Goal: Navigation & Orientation: Find specific page/section

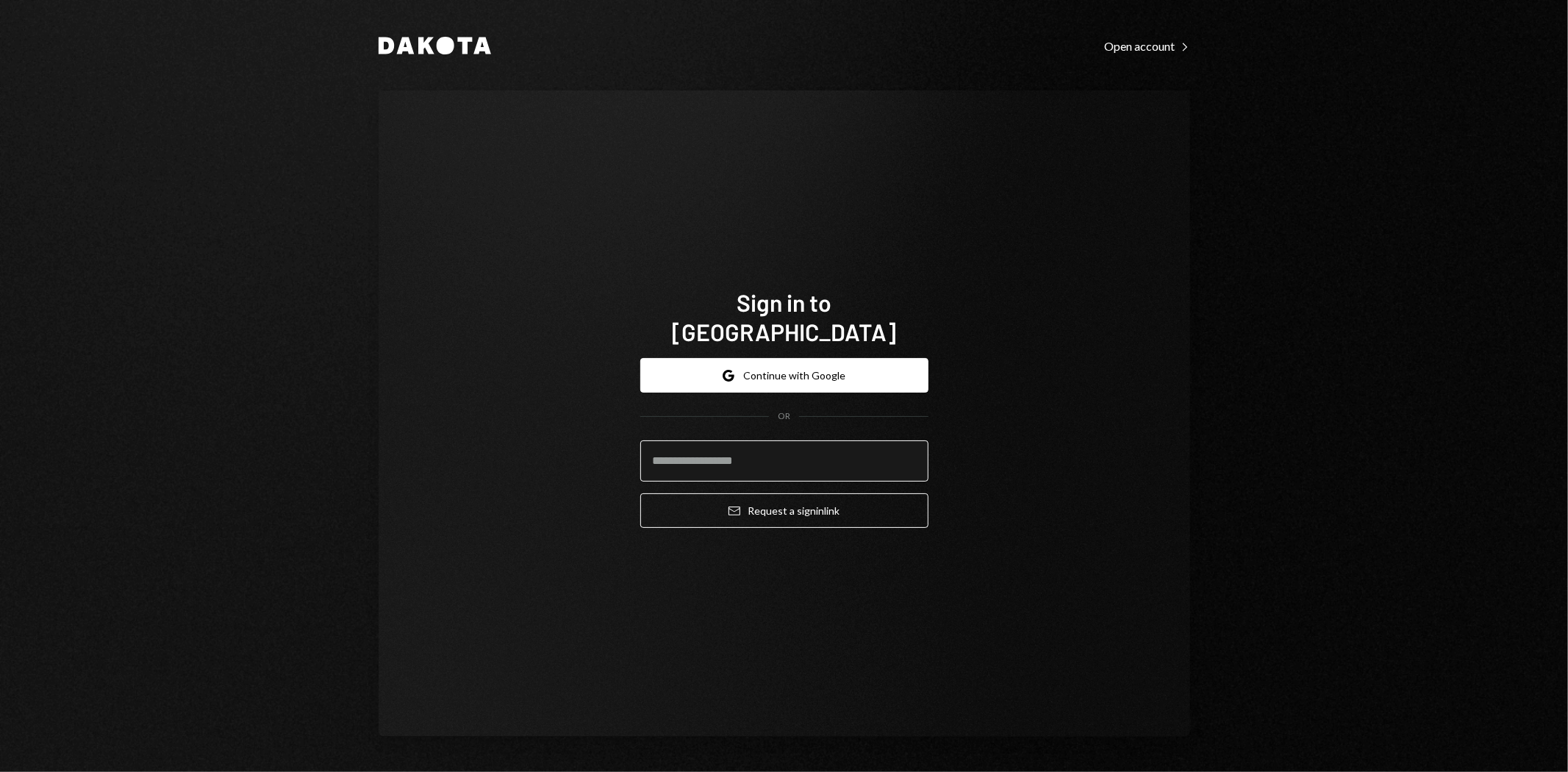
type input "**********"
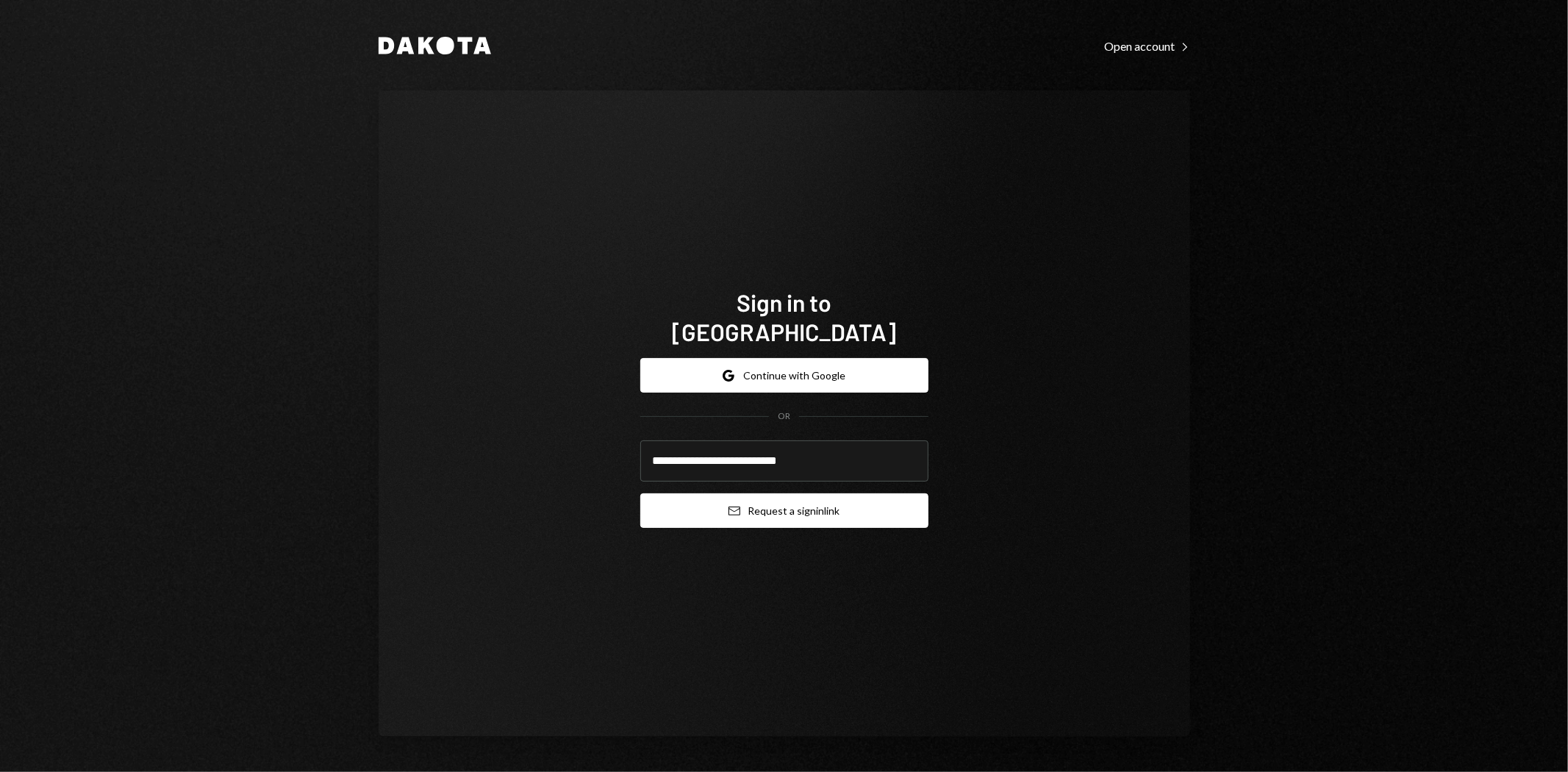
click at [810, 501] on button "Email Request a sign in link" at bounding box center [784, 511] width 289 height 35
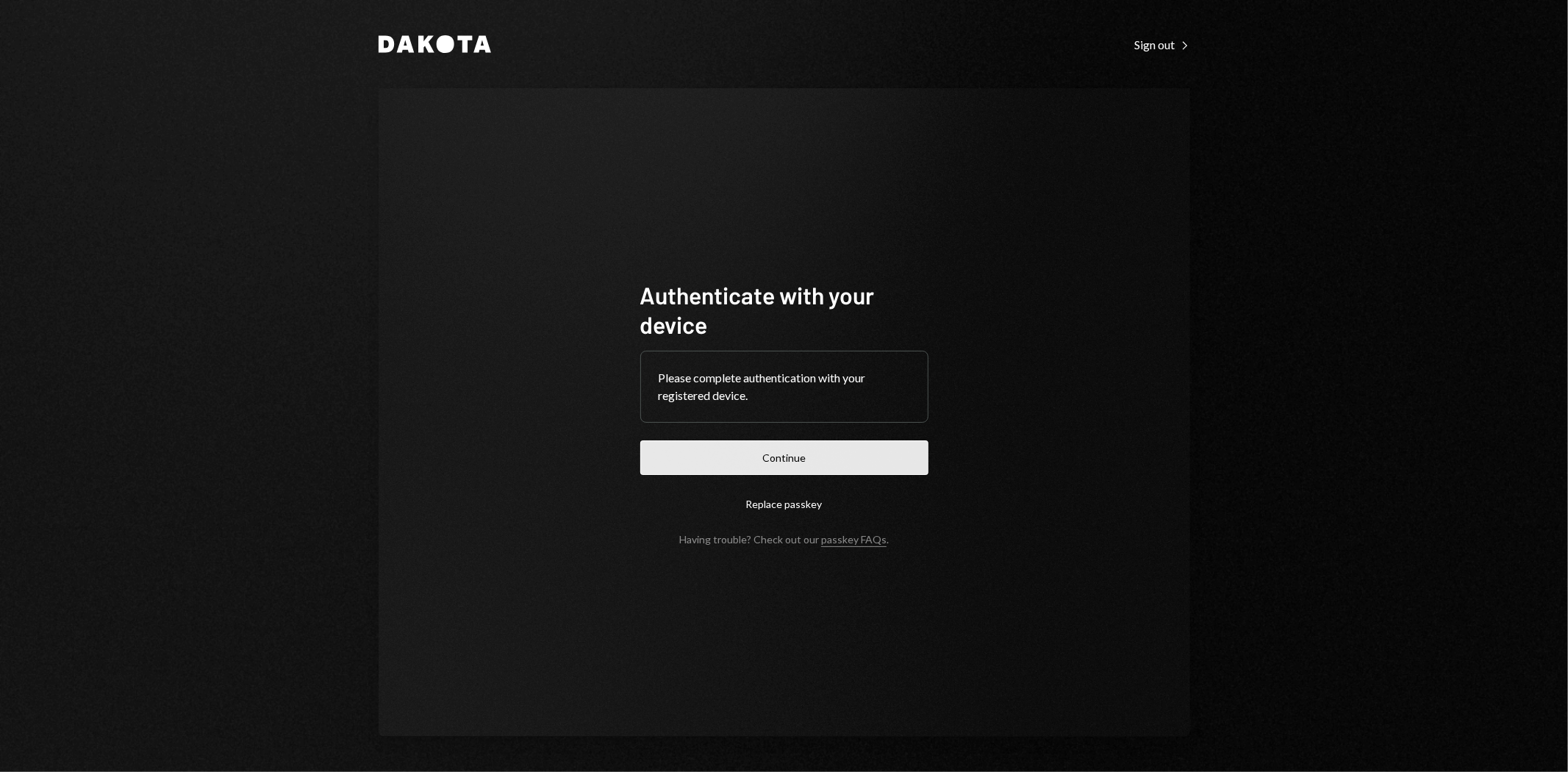
click at [802, 456] on button "Continue" at bounding box center [784, 457] width 289 height 35
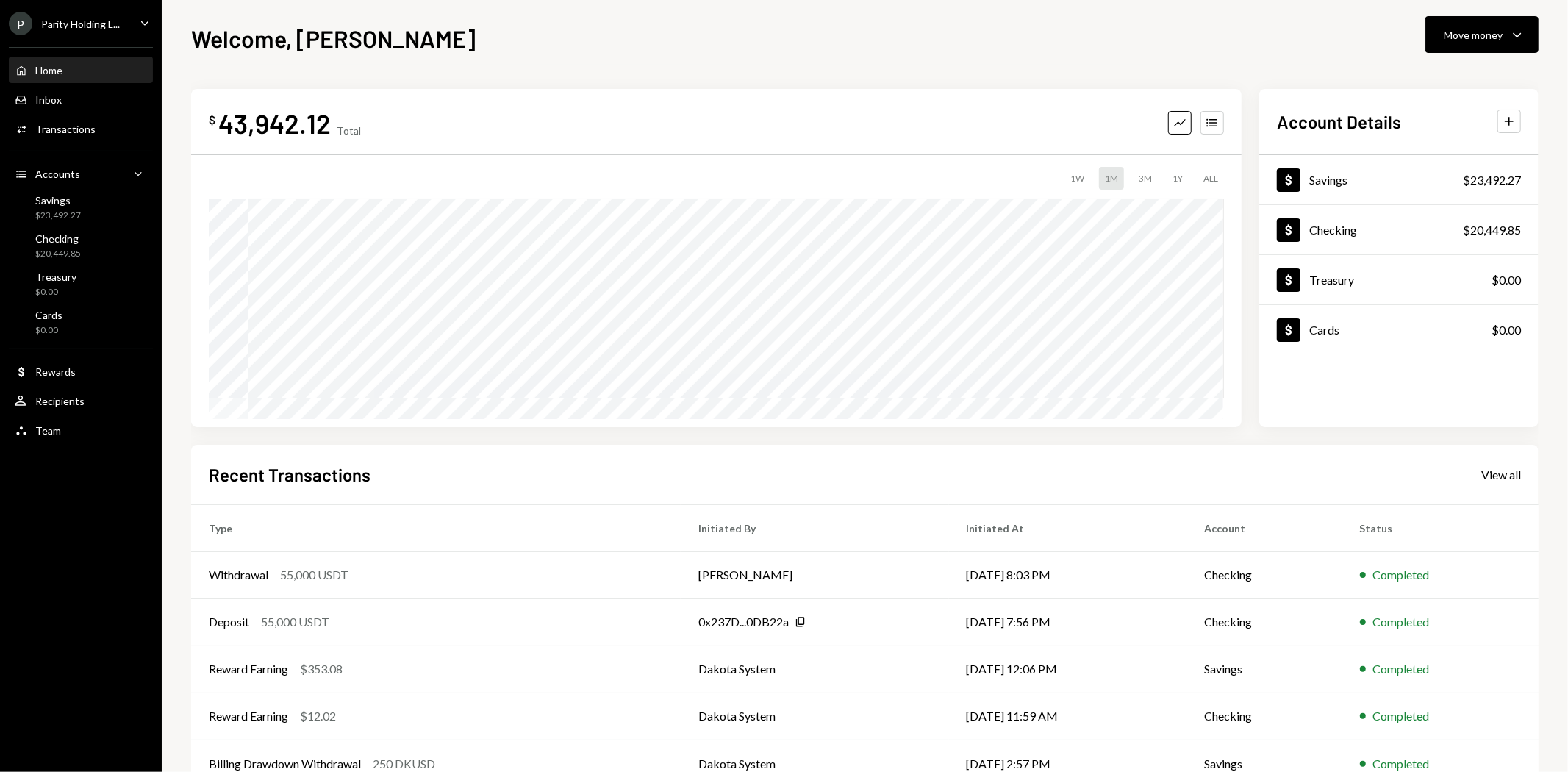
click at [93, 5] on ul "P Parity Holding L... Caret Down Home Home Inbox Inbox Activities Transactions …" at bounding box center [81, 223] width 162 height 447
click at [100, 18] on div "Parity Holding L..." at bounding box center [81, 24] width 79 height 12
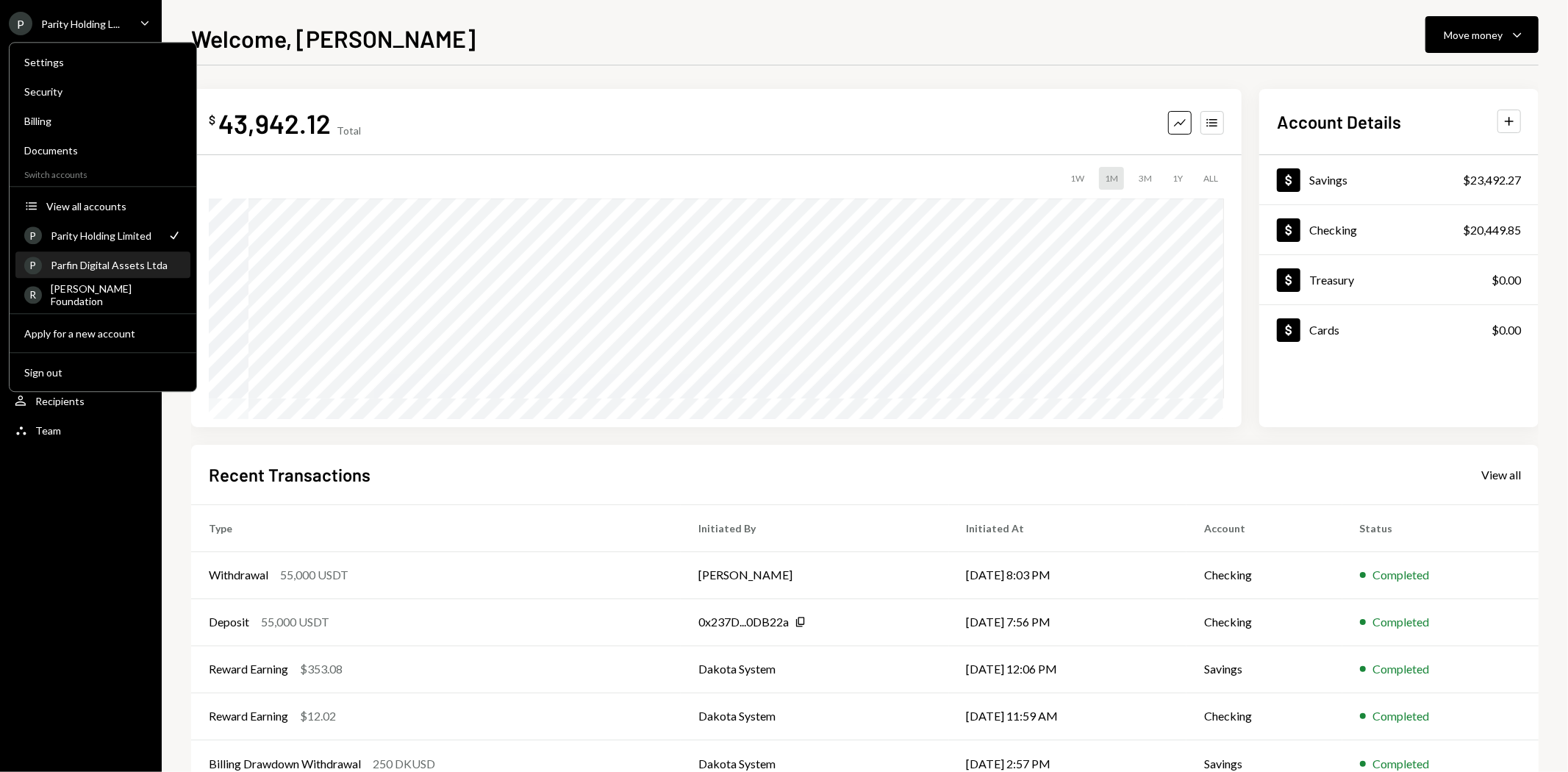
click at [102, 261] on div "Parfin Digital Assets Ltda" at bounding box center [116, 264] width 131 height 12
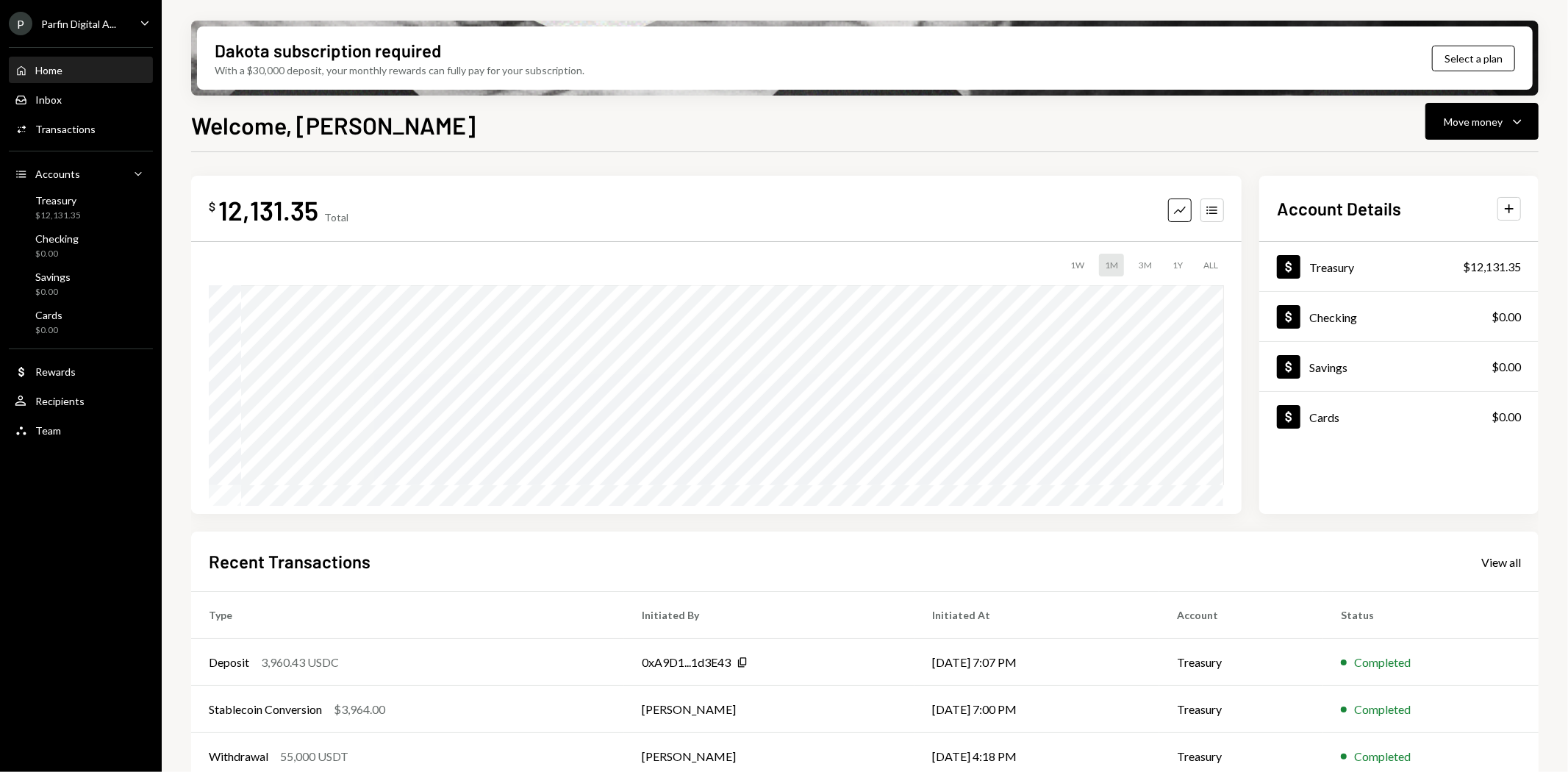
drag, startPoint x: 101, startPoint y: 25, endPoint x: 110, endPoint y: 33, distance: 12.0
click at [101, 25] on div "Parfin Digital A..." at bounding box center [79, 24] width 75 height 12
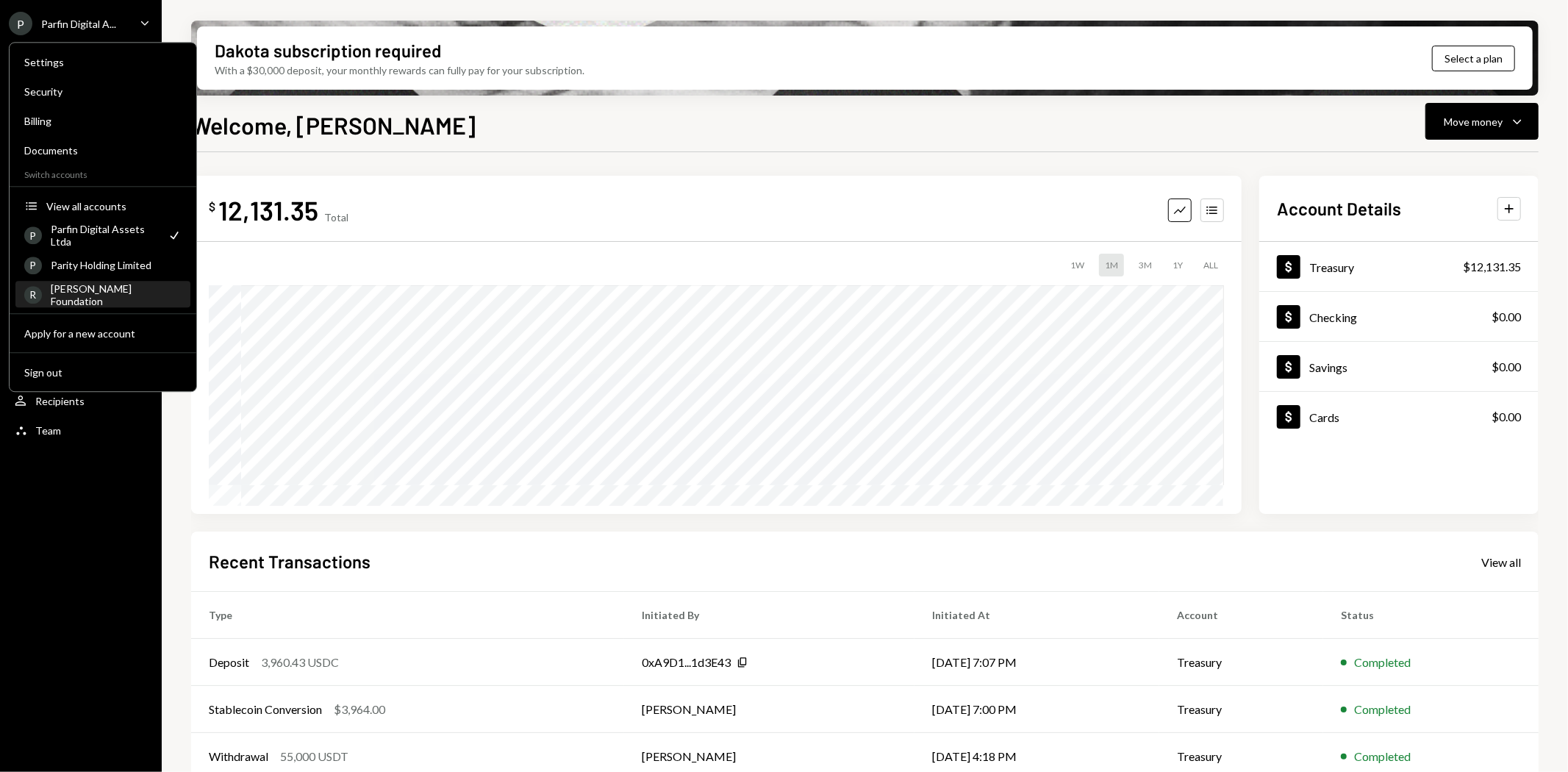
click at [123, 297] on div "[PERSON_NAME] Foundation" at bounding box center [116, 294] width 131 height 25
